Goal: Navigation & Orientation: Find specific page/section

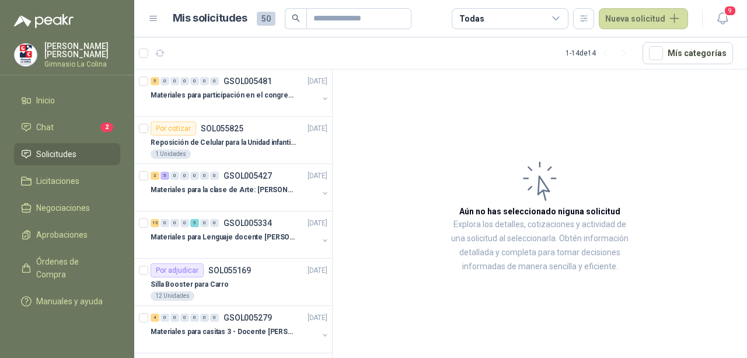
click at [464, 138] on article "Aún no has seleccionado niguna solicitud Explora los detalles, cotizaciones y a…" at bounding box center [540, 215] width 414 height 292
click at [455, 132] on article "Aún no has seleccionado niguna solicitud Explora los detalles, cotizaciones y a…" at bounding box center [540, 215] width 414 height 292
click at [215, 100] on p "Materiales para participación en el congreso, UI" at bounding box center [223, 95] width 145 height 11
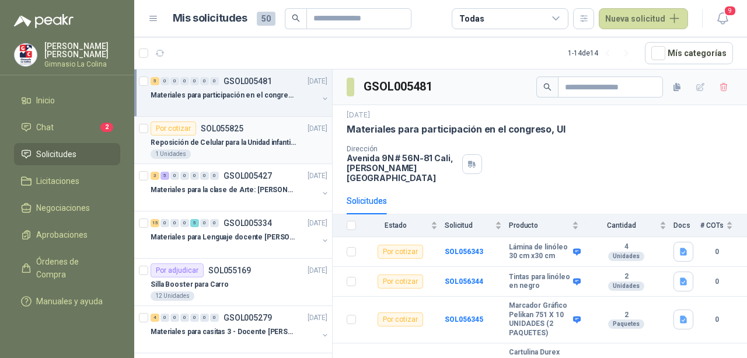
click at [256, 145] on p "Reposición de Celular para la Unidad infantil (con forro, y vidrio protector)" at bounding box center [223, 142] width 145 height 11
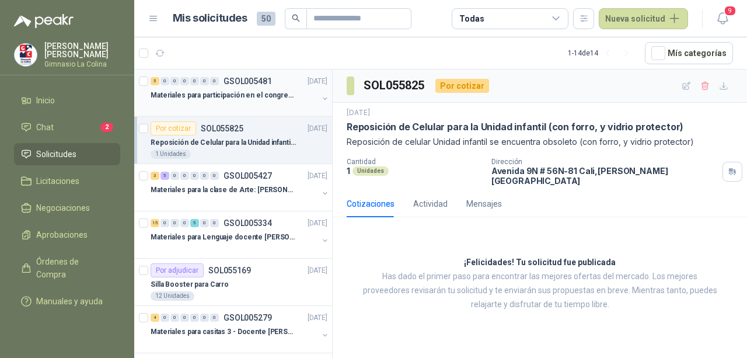
click at [205, 88] on div "Materiales para participación en el congreso, UI" at bounding box center [234, 95] width 167 height 14
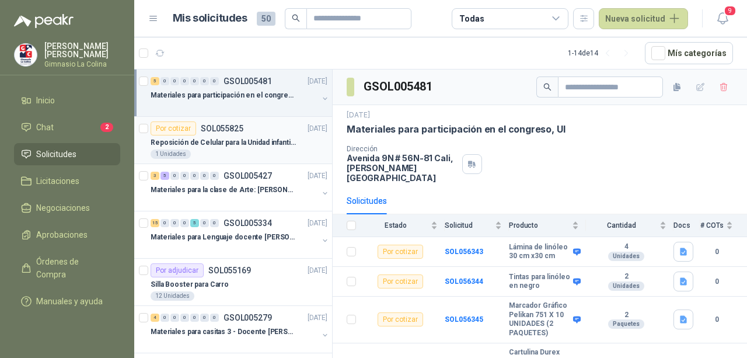
click at [245, 138] on p "Reposición de Celular para la Unidad infantil (con forro, y vidrio protector)" at bounding box center [223, 142] width 145 height 11
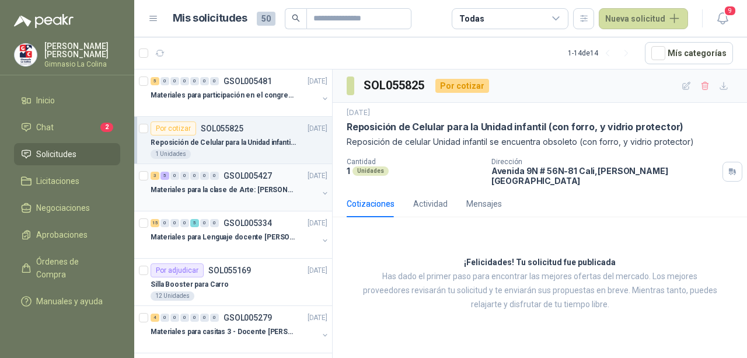
click at [239, 184] on p "Materiales para la clase de Arte: [PERSON_NAME]" at bounding box center [223, 189] width 145 height 11
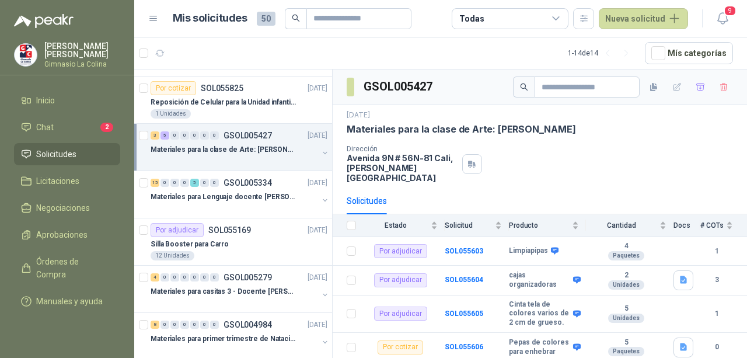
scroll to position [58, 0]
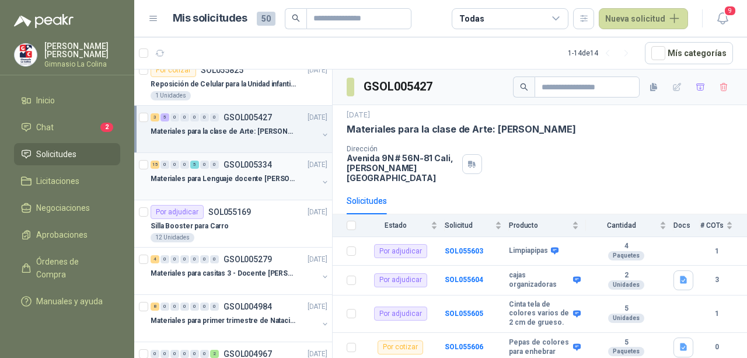
click at [278, 183] on p "Materiales para Lenguaje docente [PERSON_NAME]" at bounding box center [223, 178] width 145 height 11
